Goal: Information Seeking & Learning: Learn about a topic

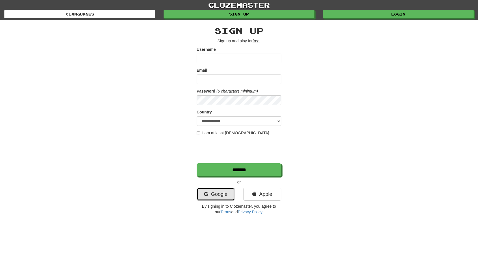
click at [210, 194] on link "Google" at bounding box center [216, 194] width 38 height 13
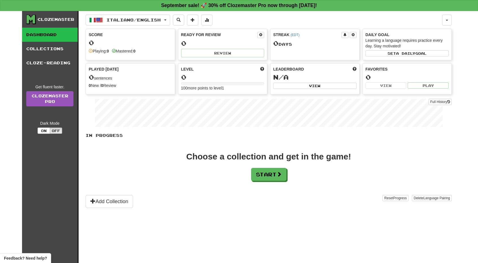
click at [53, 135] on div "Clozemaster Dashboard Collections Cloze-Reading Get fluent faster. Clozemaster …" at bounding box center [50, 144] width 57 height 266
click at [54, 132] on button "Off" at bounding box center [56, 131] width 12 height 6
click at [38, 19] on div "Clozemaster" at bounding box center [56, 20] width 37 height 6
click at [70, 65] on link "Cloze-Reading" at bounding box center [50, 63] width 56 height 14
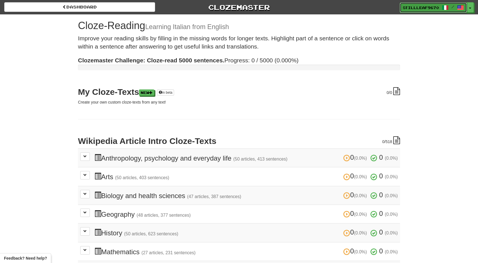
click at [451, 8] on span "/" at bounding box center [453, 7] width 22 height 4
click at [470, 9] on button "Toggle Dropdown" at bounding box center [470, 8] width 7 height 10
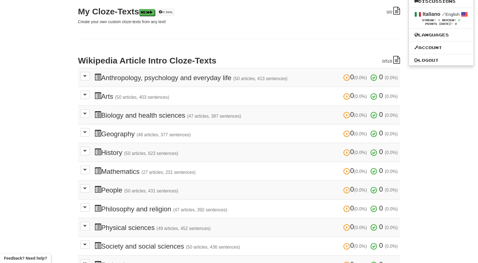
scroll to position [85, 0]
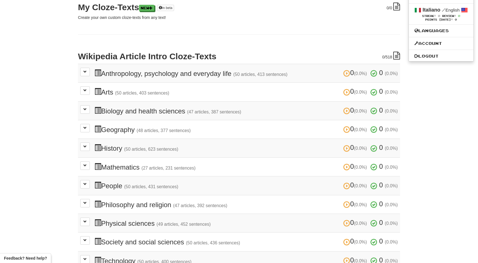
click at [105, 88] on h3 "0 (0.0%) 0 (0.0%) Arts (50 articles, 403 sentences) 0 (0.0%) 0 (0.0%)" at bounding box center [245, 92] width 303 height 8
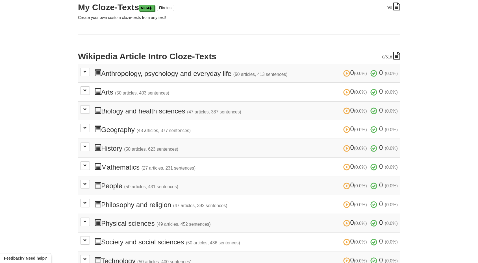
click at [100, 94] on span at bounding box center [97, 91] width 7 height 7
click at [86, 91] on span at bounding box center [84, 90] width 3 height 3
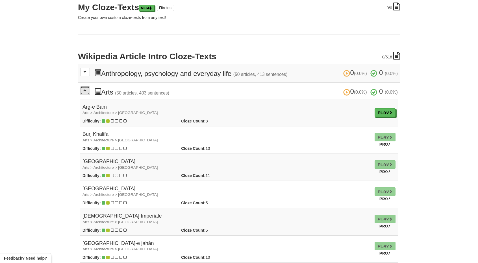
click at [85, 87] on button at bounding box center [85, 90] width 10 height 8
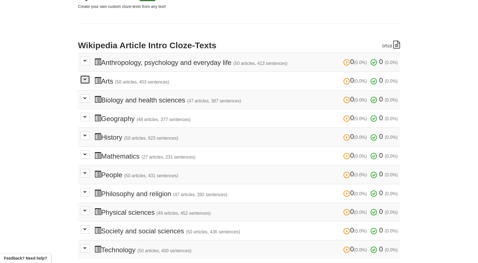
scroll to position [113, 0]
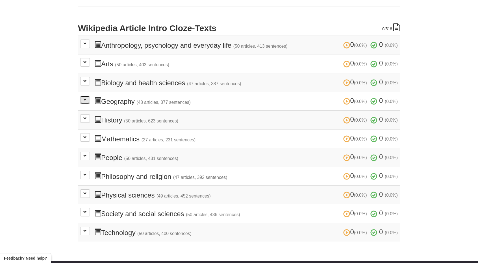
click at [84, 98] on span at bounding box center [84, 99] width 3 height 3
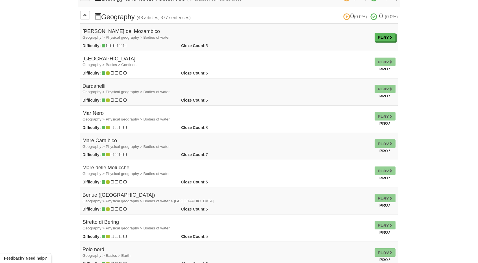
scroll to position [283, 0]
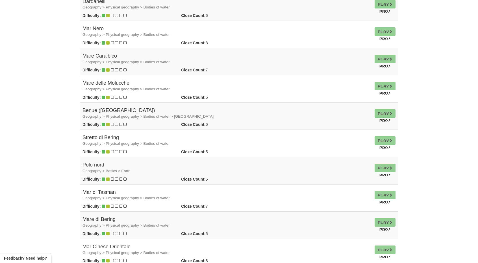
drag, startPoint x: 86, startPoint y: 95, endPoint x: 44, endPoint y: 82, distance: 43.5
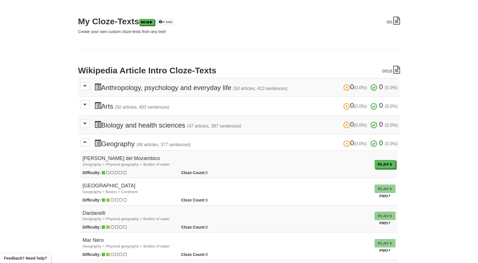
scroll to position [0, 0]
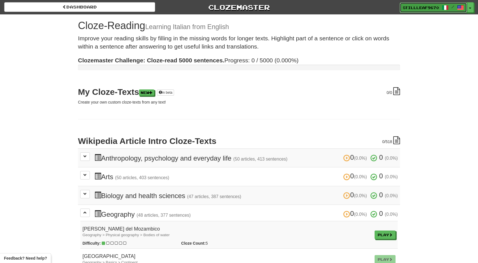
click at [455, 5] on link "StillLeaf9670 /" at bounding box center [433, 8] width 67 height 10
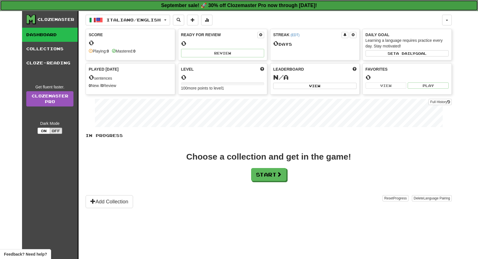
click at [462, 4] on link "September sale! 🚀 30% off Clozemaster Pro now through Sunday September 21!" at bounding box center [239, 5] width 478 height 11
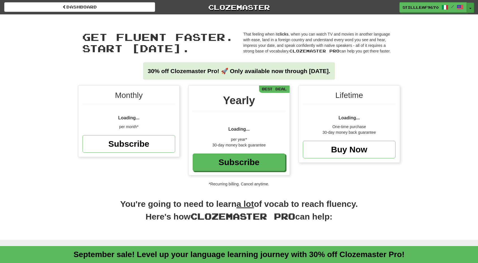
click at [468, 6] on button "Toggle Dropdown" at bounding box center [470, 8] width 7 height 10
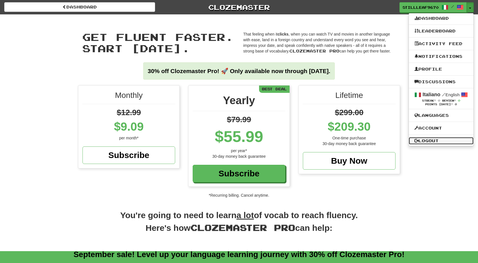
click at [433, 144] on link "Logout" at bounding box center [441, 140] width 65 height 7
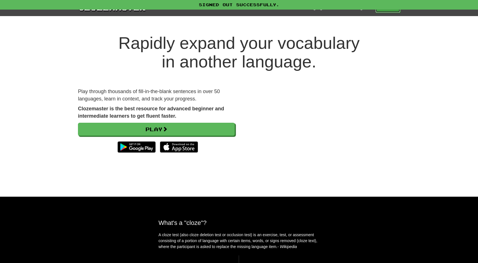
click at [394, 11] on link "Play" at bounding box center [387, 8] width 25 height 10
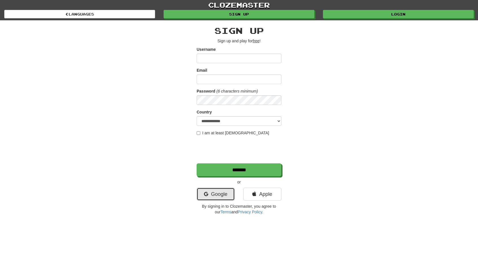
click at [225, 195] on link "Google" at bounding box center [216, 194] width 38 height 13
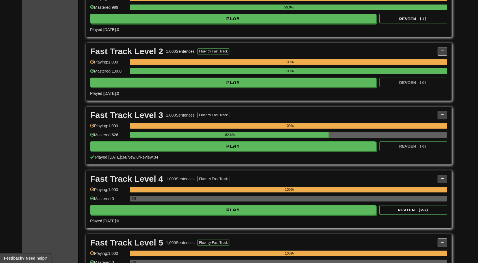
scroll to position [170, 0]
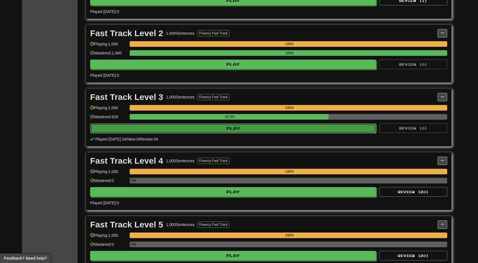
click at [181, 128] on button "Play" at bounding box center [233, 129] width 286 height 10
select select "**"
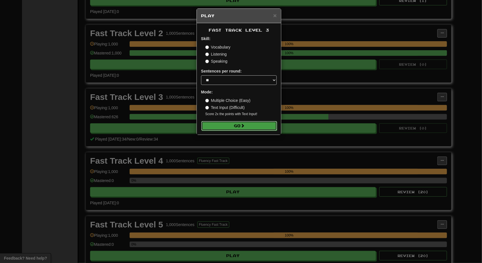
click at [220, 125] on button "Go" at bounding box center [239, 126] width 76 height 10
click at [277, 14] on span "×" at bounding box center [274, 15] width 3 height 6
